Goal: Information Seeking & Learning: Compare options

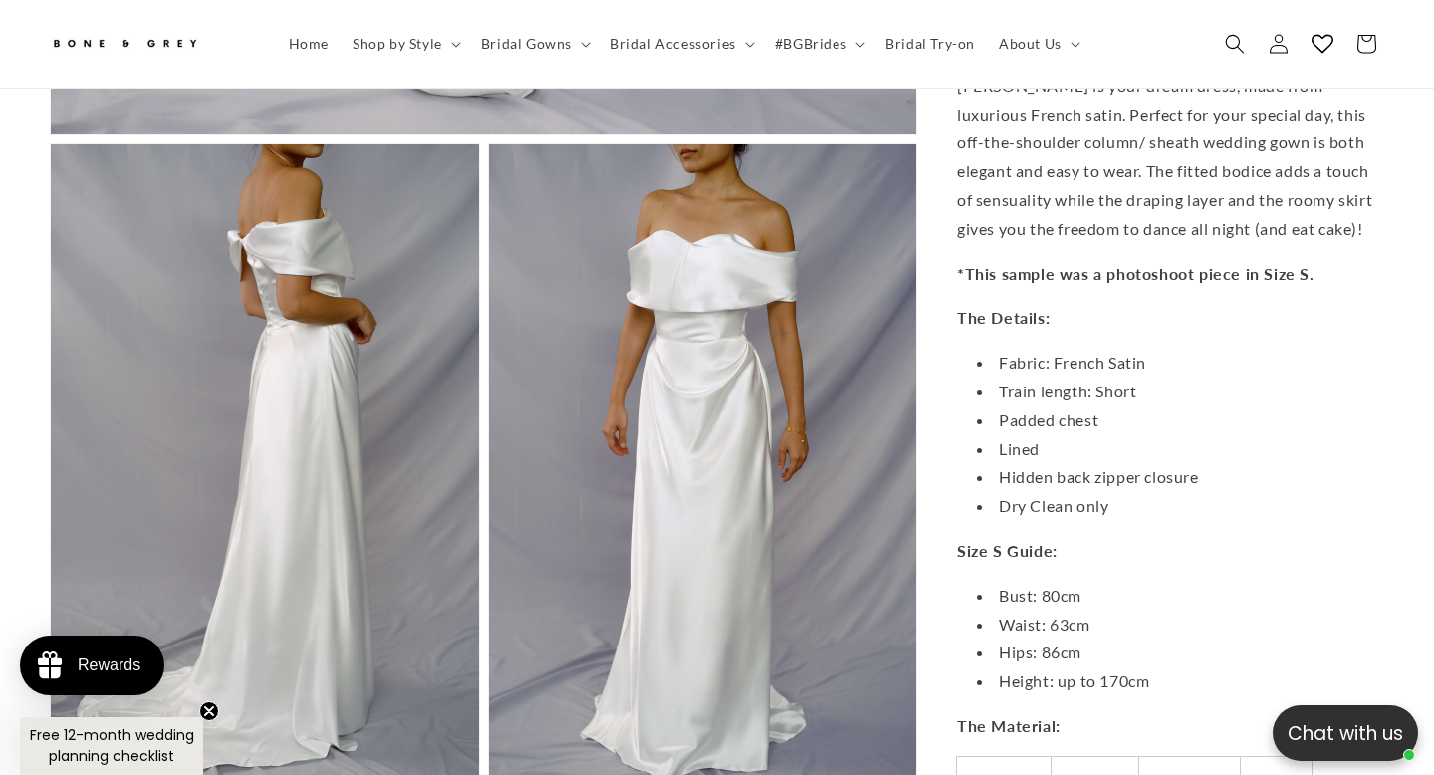
scroll to position [1362, 0]
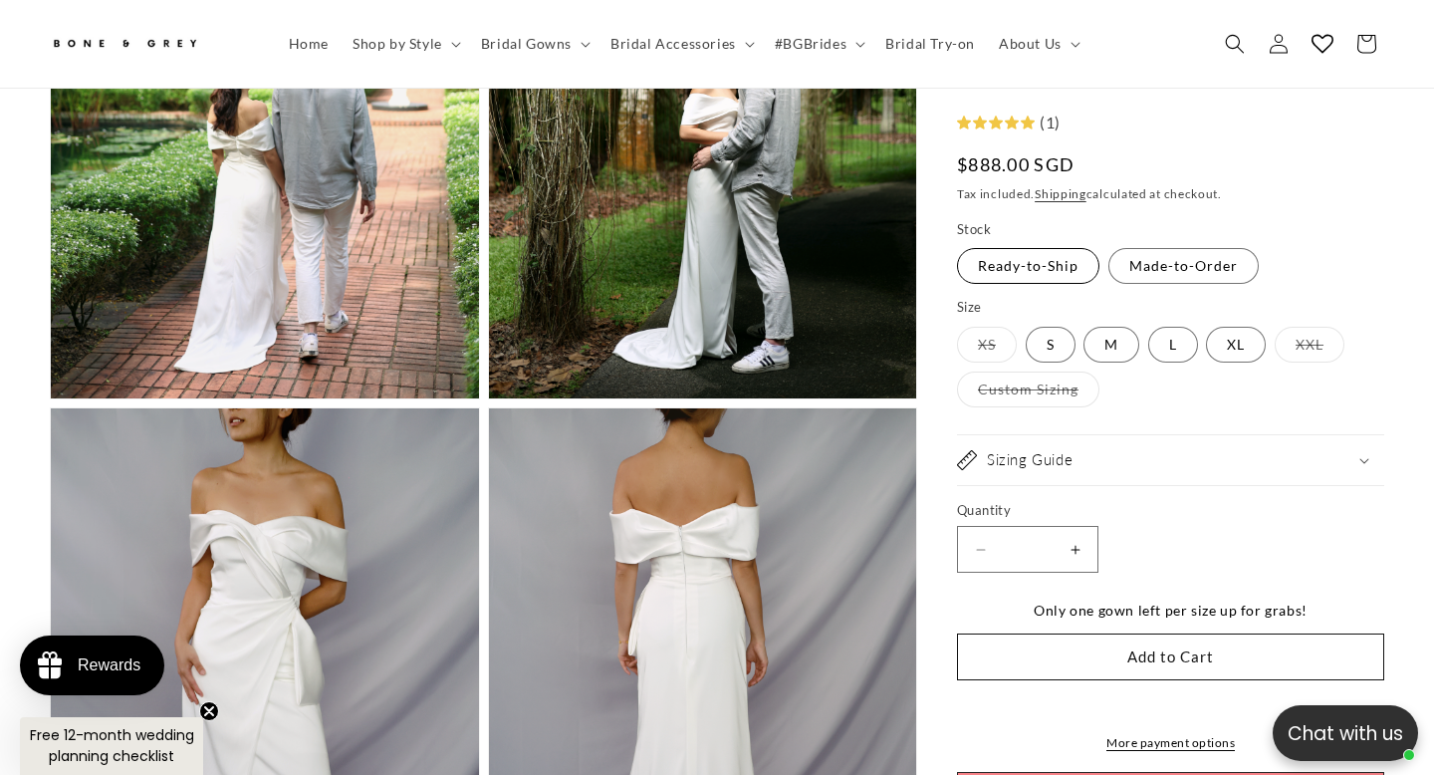
scroll to position [3100, 0]
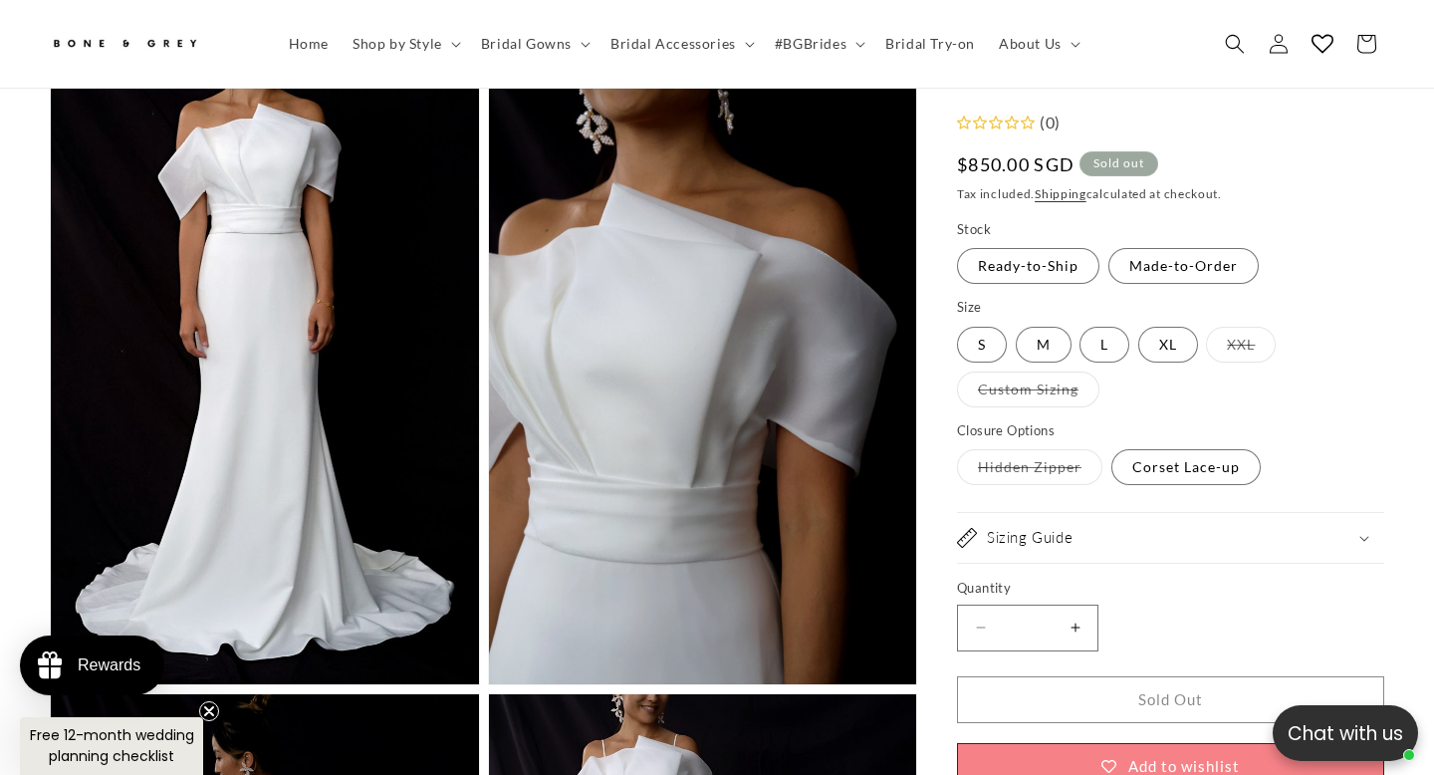
scroll to position [2785, 0]
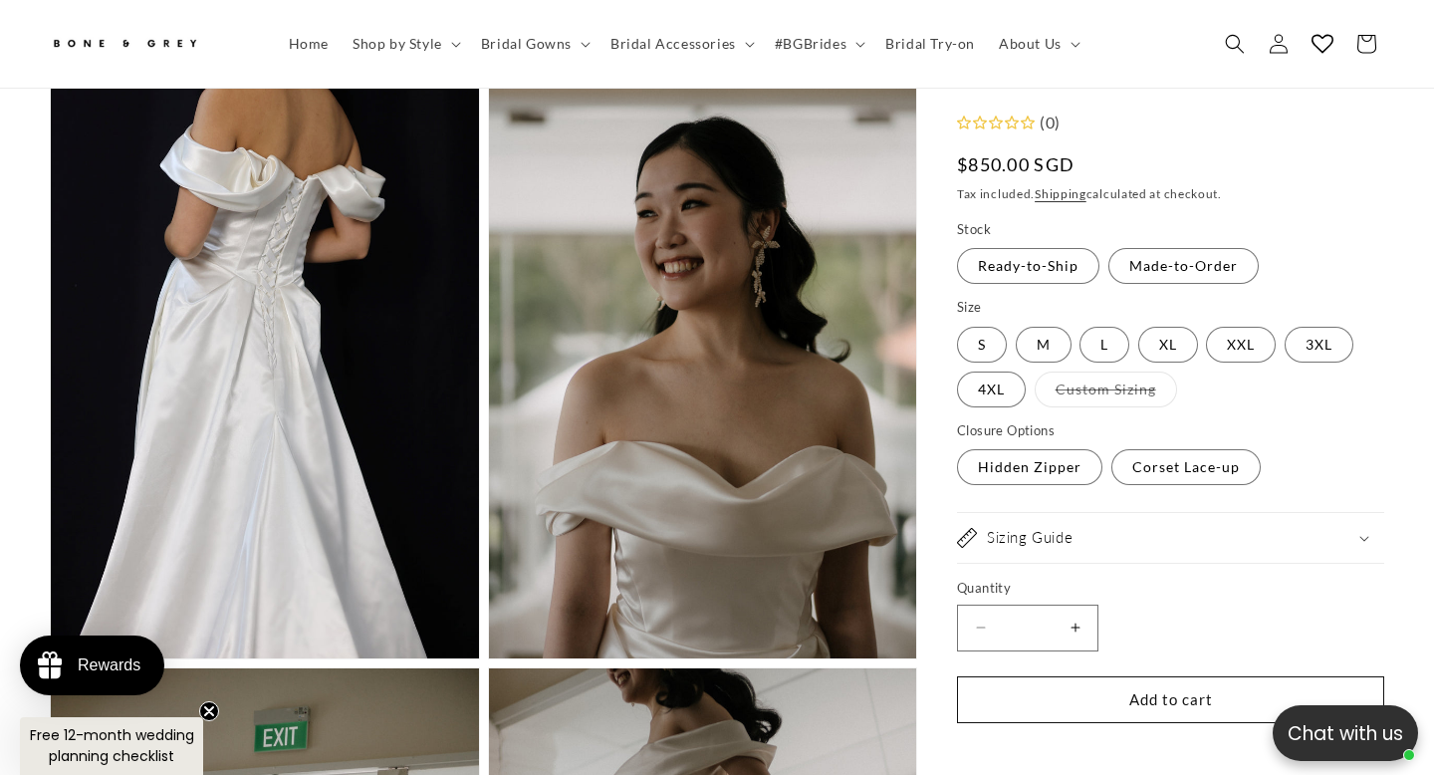
scroll to position [0, 968]
